Goal: Information Seeking & Learning: Learn about a topic

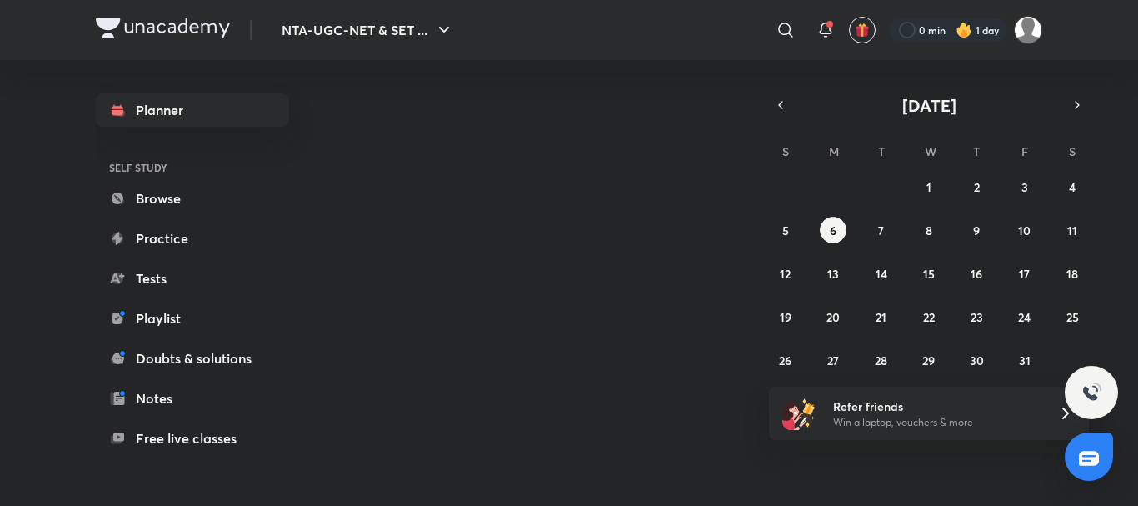
click at [1021, 32] on img at bounding box center [1028, 30] width 28 height 28
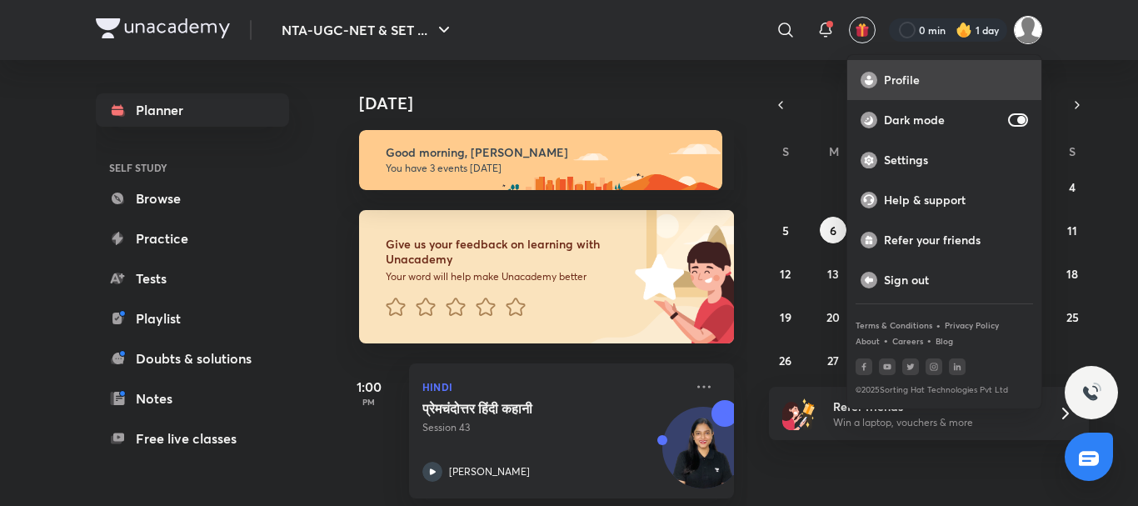
click at [898, 67] on div "Profile" at bounding box center [944, 80] width 194 height 40
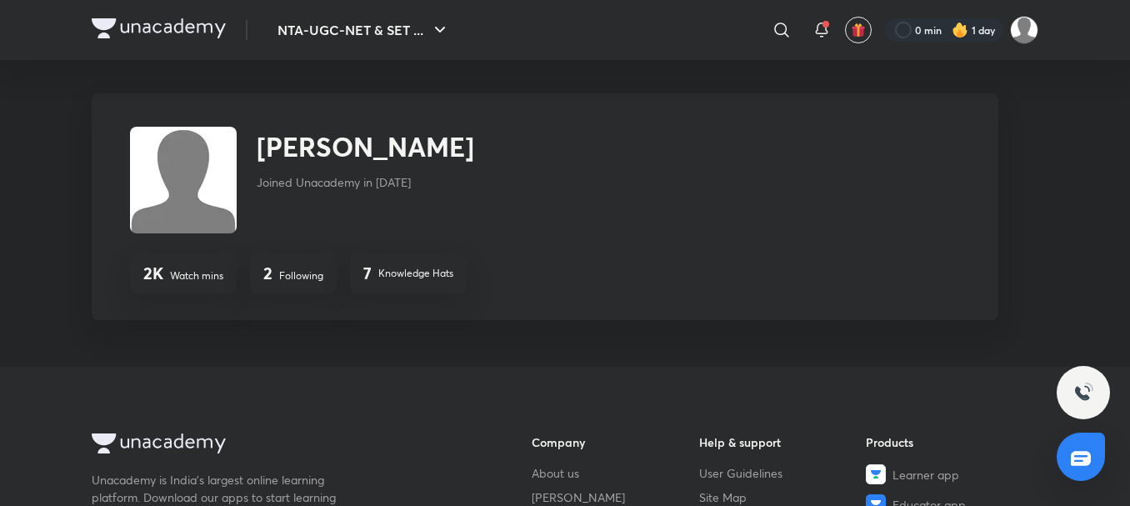
click at [282, 281] on p "Following" at bounding box center [301, 275] width 44 height 15
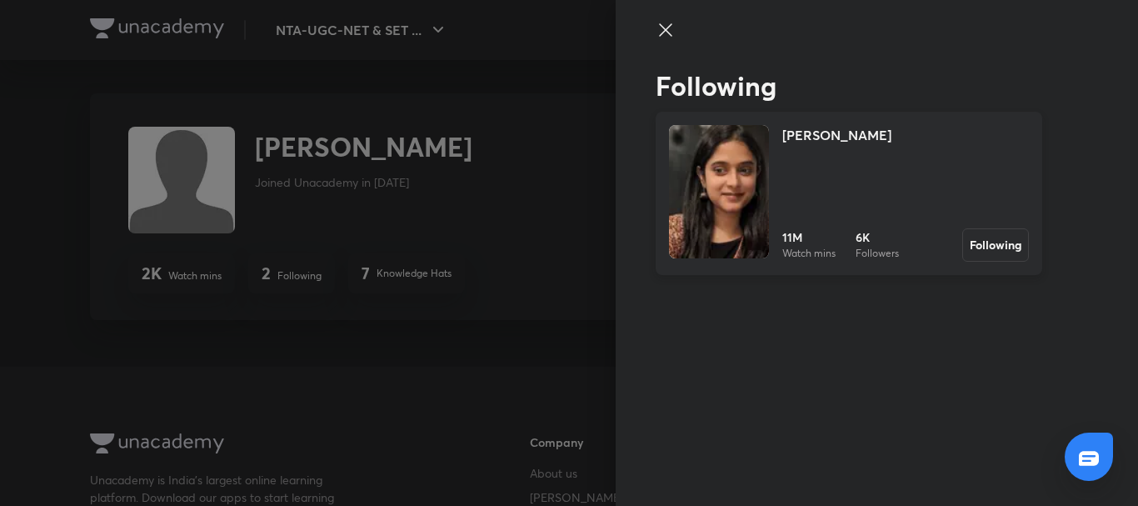
click at [807, 137] on h4 "[PERSON_NAME]" at bounding box center [836, 135] width 109 height 20
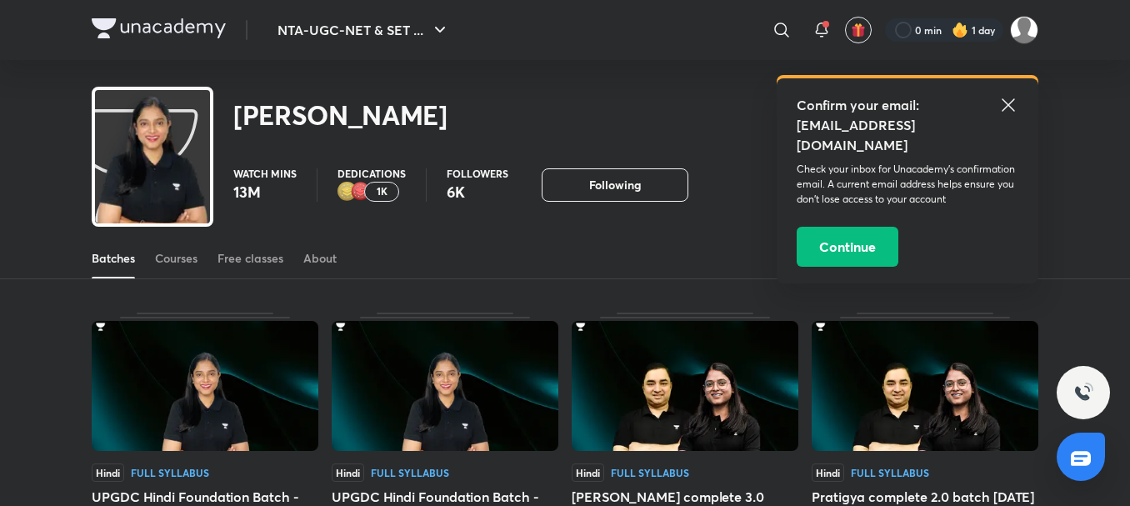
click at [421, 472] on div "Full Syllabus" at bounding box center [410, 472] width 78 height 10
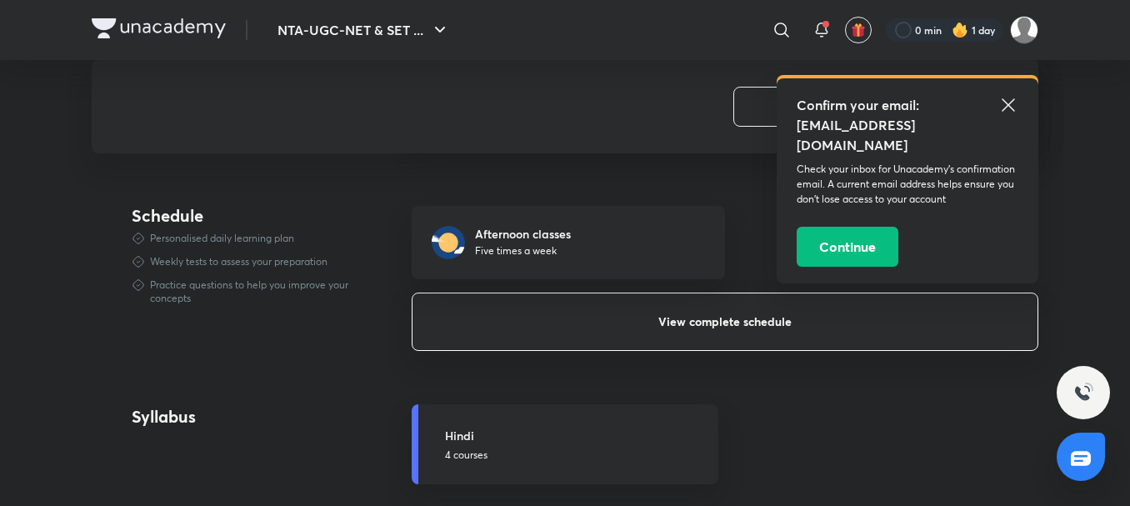
scroll to position [1133, 0]
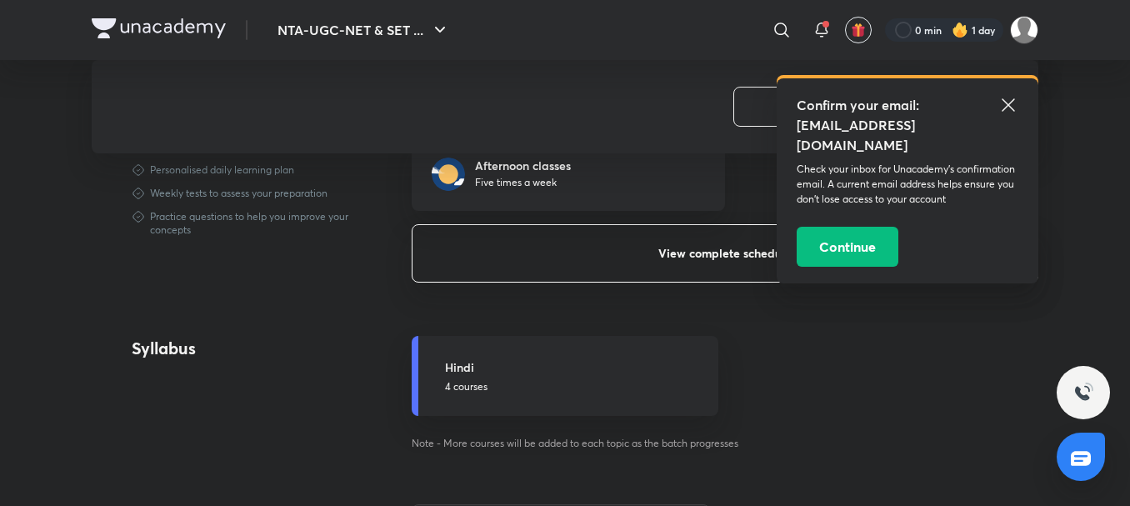
click at [688, 241] on button "View complete schedule" at bounding box center [725, 253] width 627 height 58
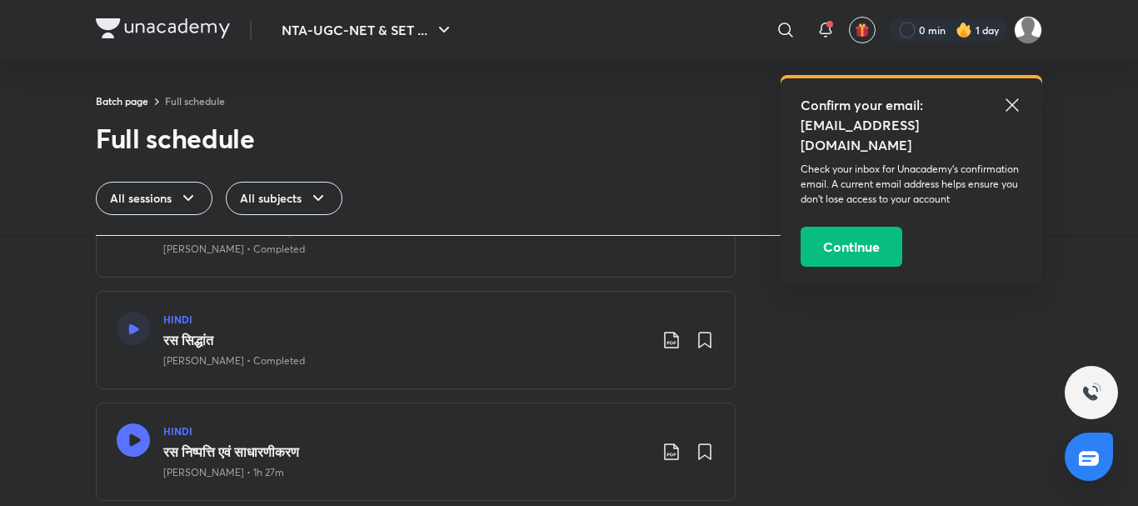
scroll to position [250, 0]
click at [237, 332] on h3 "रस सिद्धांत" at bounding box center [405, 337] width 485 height 20
